Goal: Information Seeking & Learning: Check status

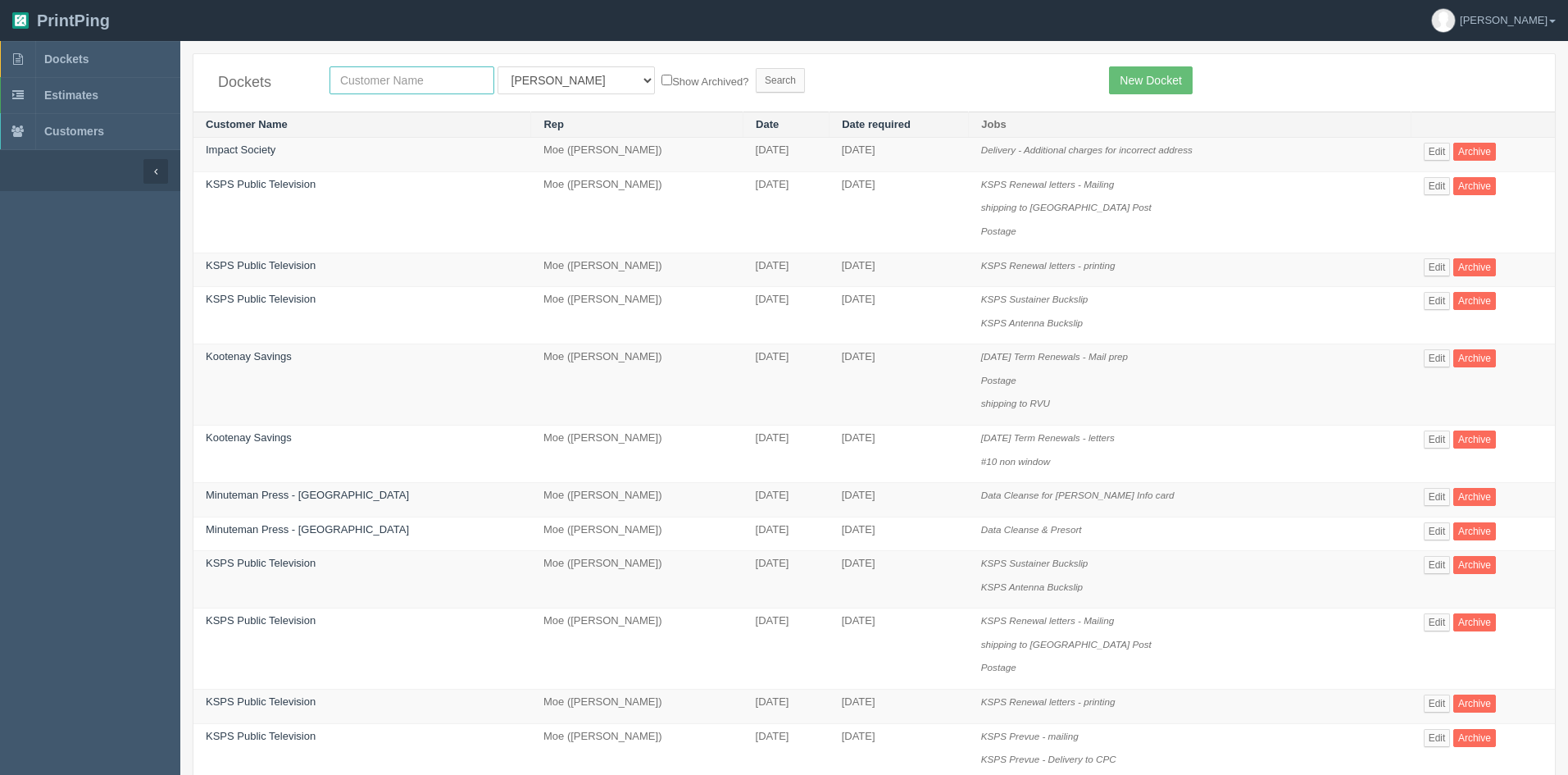
click at [408, 80] on input "text" at bounding box center [412, 80] width 164 height 28
type input "market w"
click at [536, 72] on select "All Users [PERSON_NAME] Test 1 [PERSON_NAME] [PERSON_NAME] [PERSON_NAME] France…" at bounding box center [577, 80] width 157 height 28
select select
click at [498, 66] on select "All Users [PERSON_NAME] Test 1 [PERSON_NAME] [PERSON_NAME] [PERSON_NAME] France…" at bounding box center [577, 80] width 157 height 28
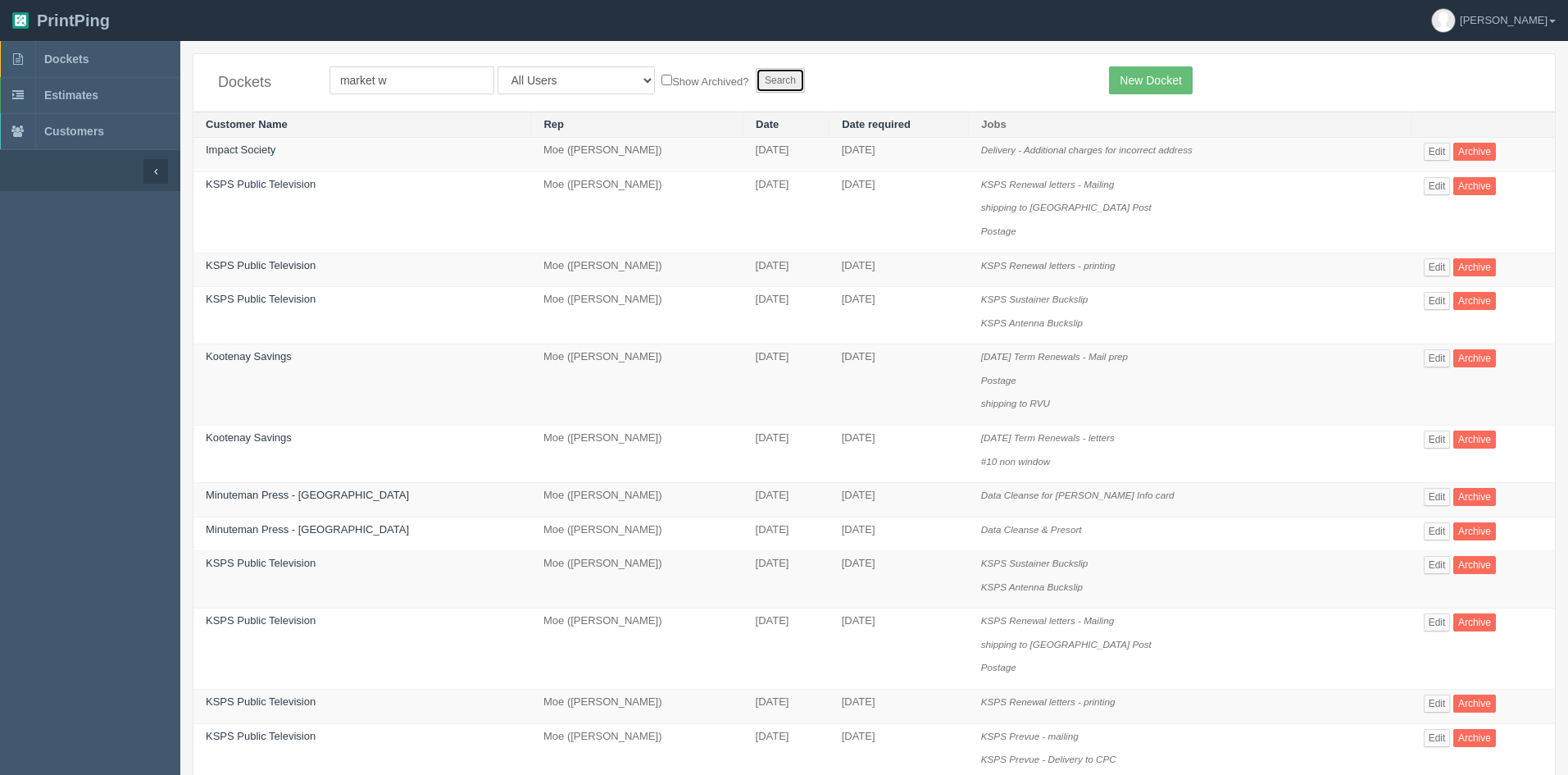
click at [756, 80] on input "Search" at bounding box center [780, 80] width 49 height 24
